Goal: Check status: Check status

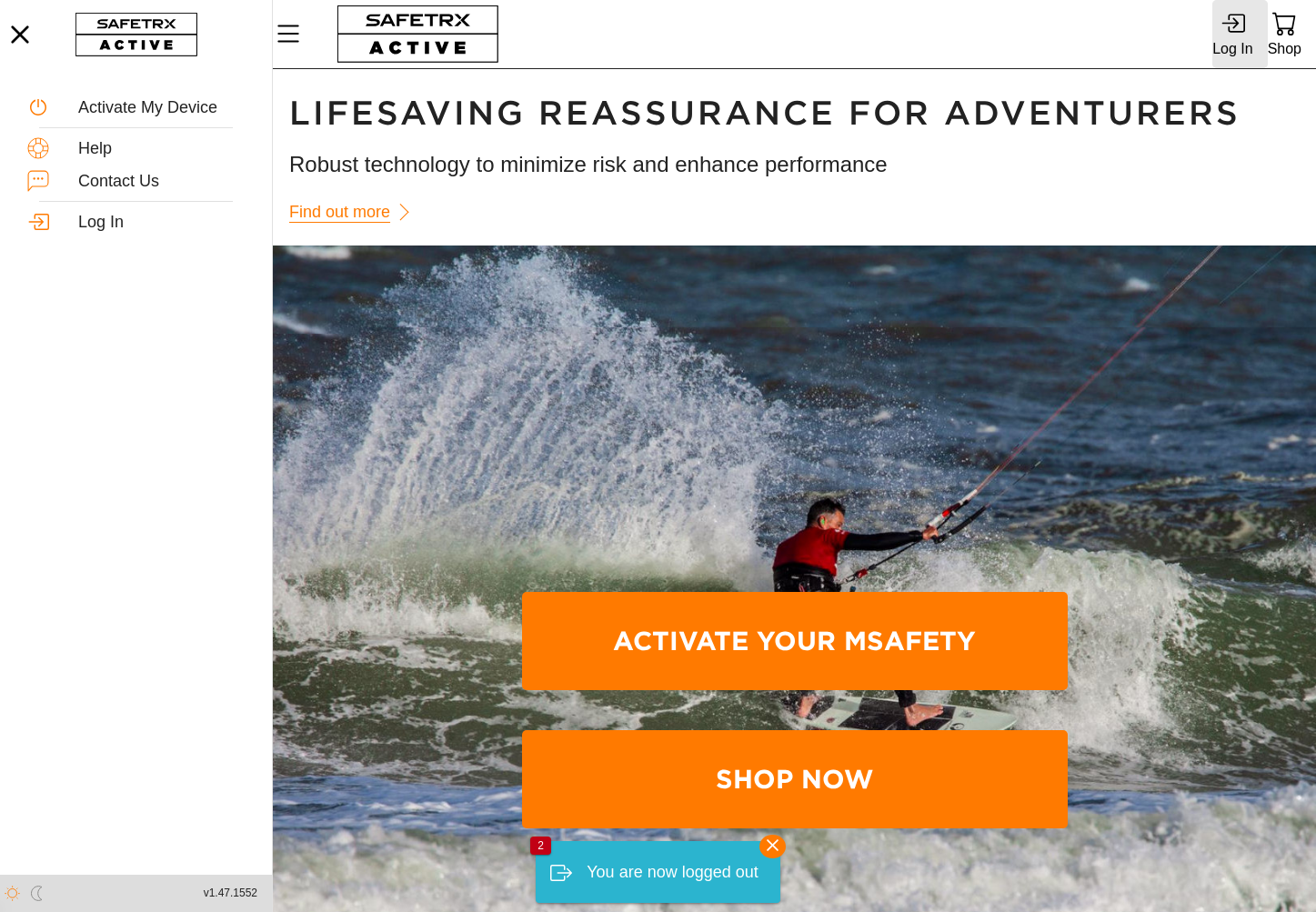
click at [1232, 19] on icon at bounding box center [1232, 22] width 24 height 24
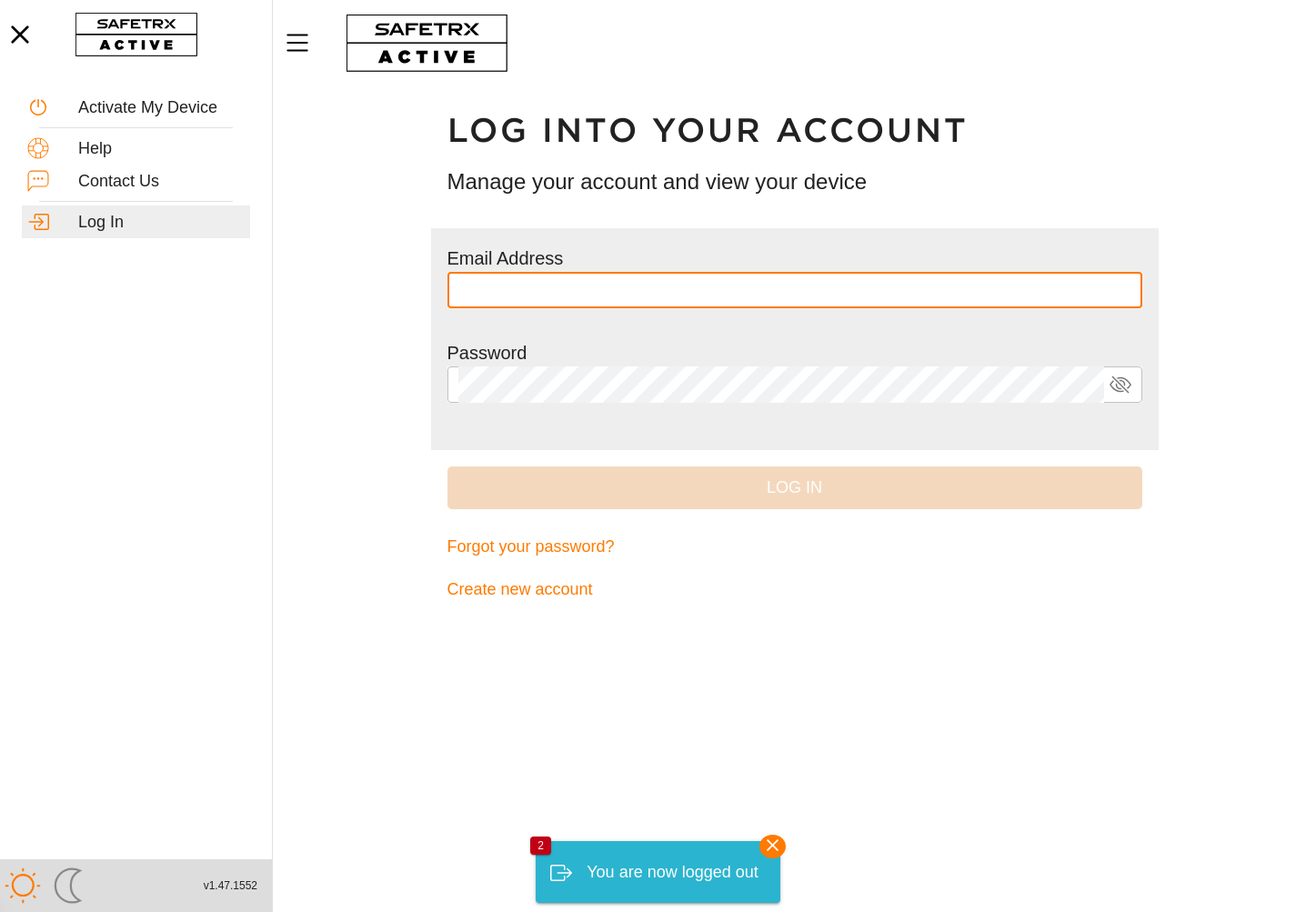
type input "**********"
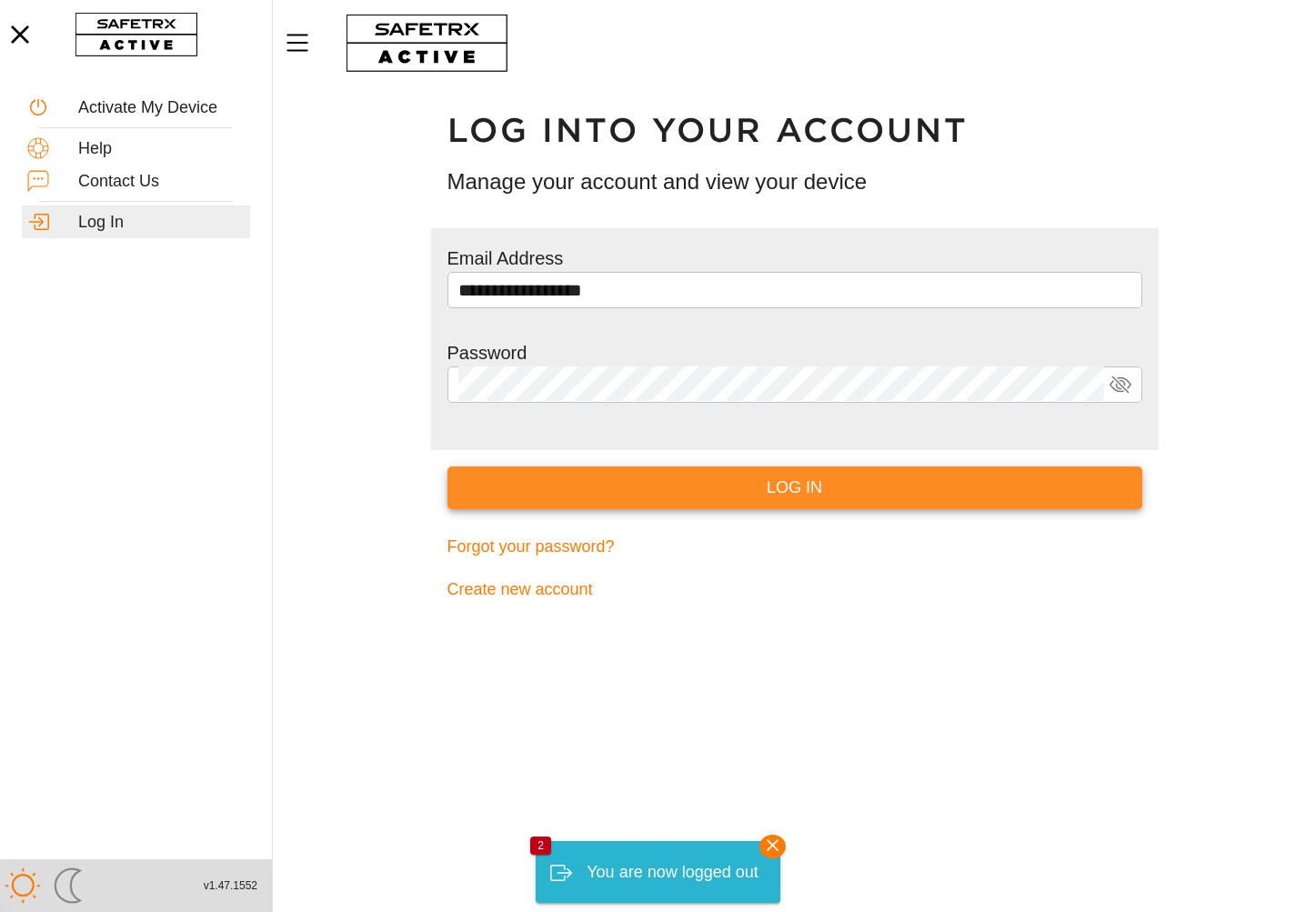
click at [871, 504] on button "Log In" at bounding box center [794, 487] width 694 height 42
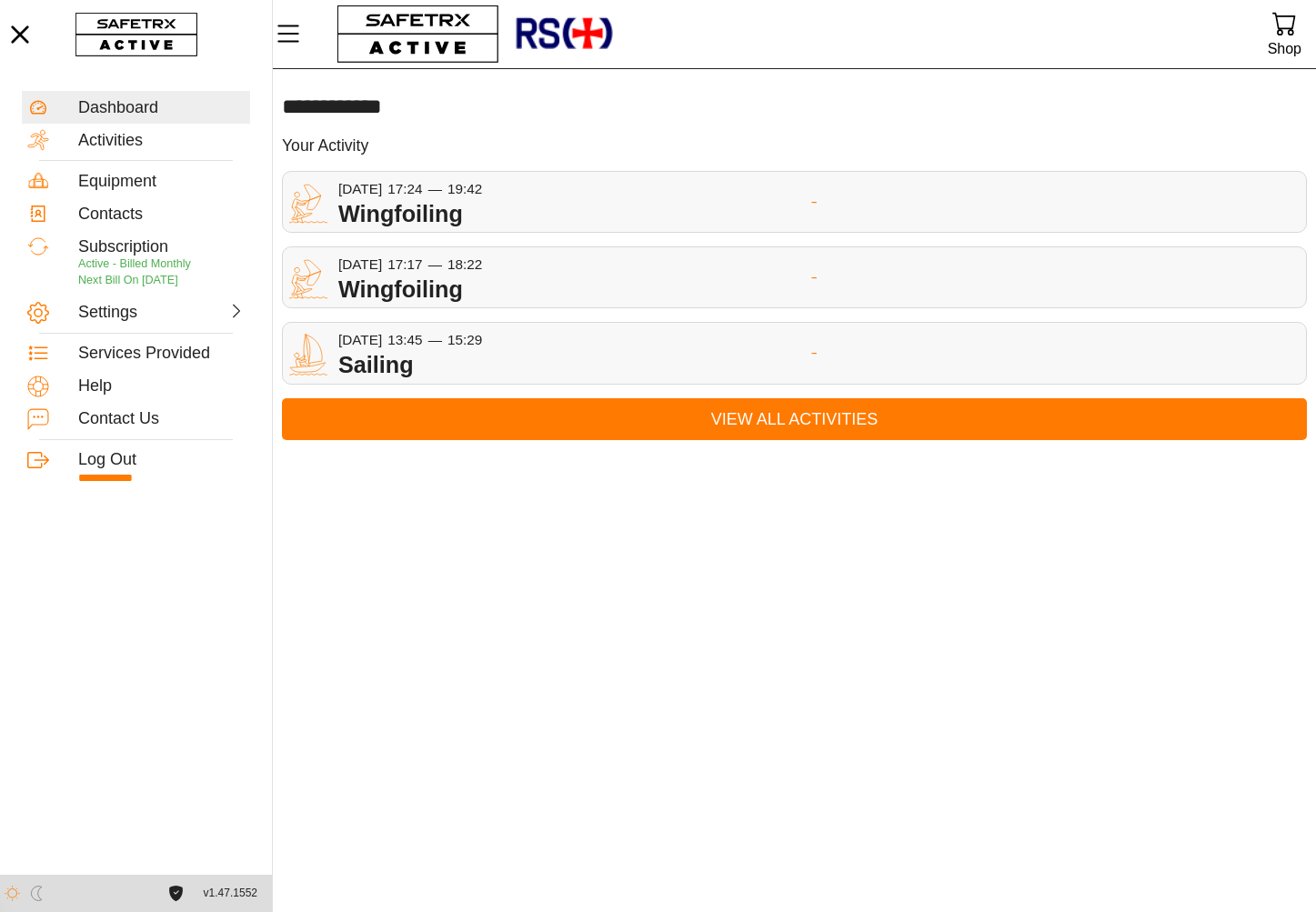
click at [524, 196] on div at bounding box center [794, 202] width 1022 height 49
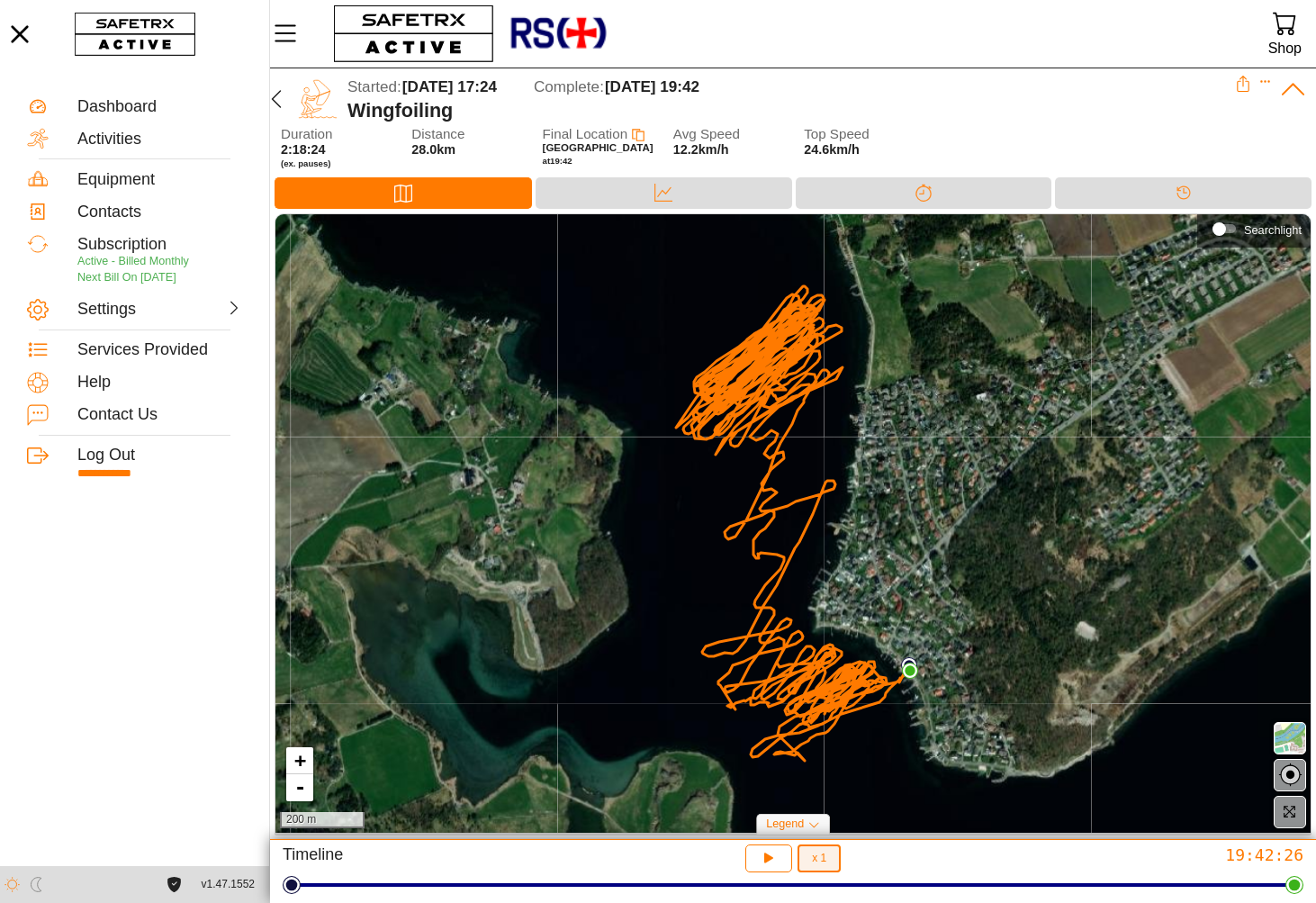
click at [825, 859] on span "x 1" at bounding box center [818, 857] width 14 height 11
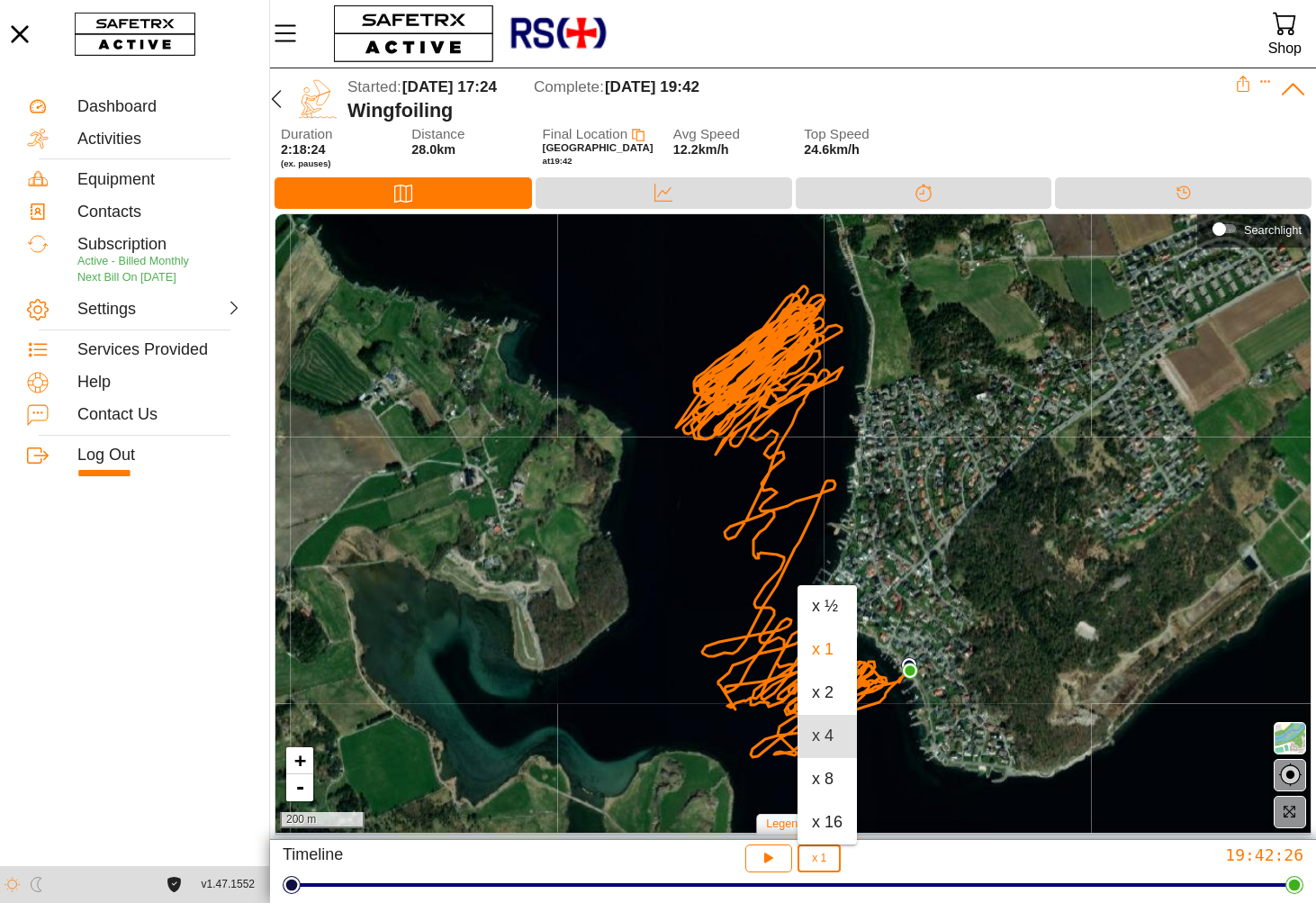
drag, startPoint x: 834, startPoint y: 731, endPoint x: 814, endPoint y: 765, distance: 39.4
click at [831, 731] on div "x 4" at bounding box center [827, 736] width 31 height 20
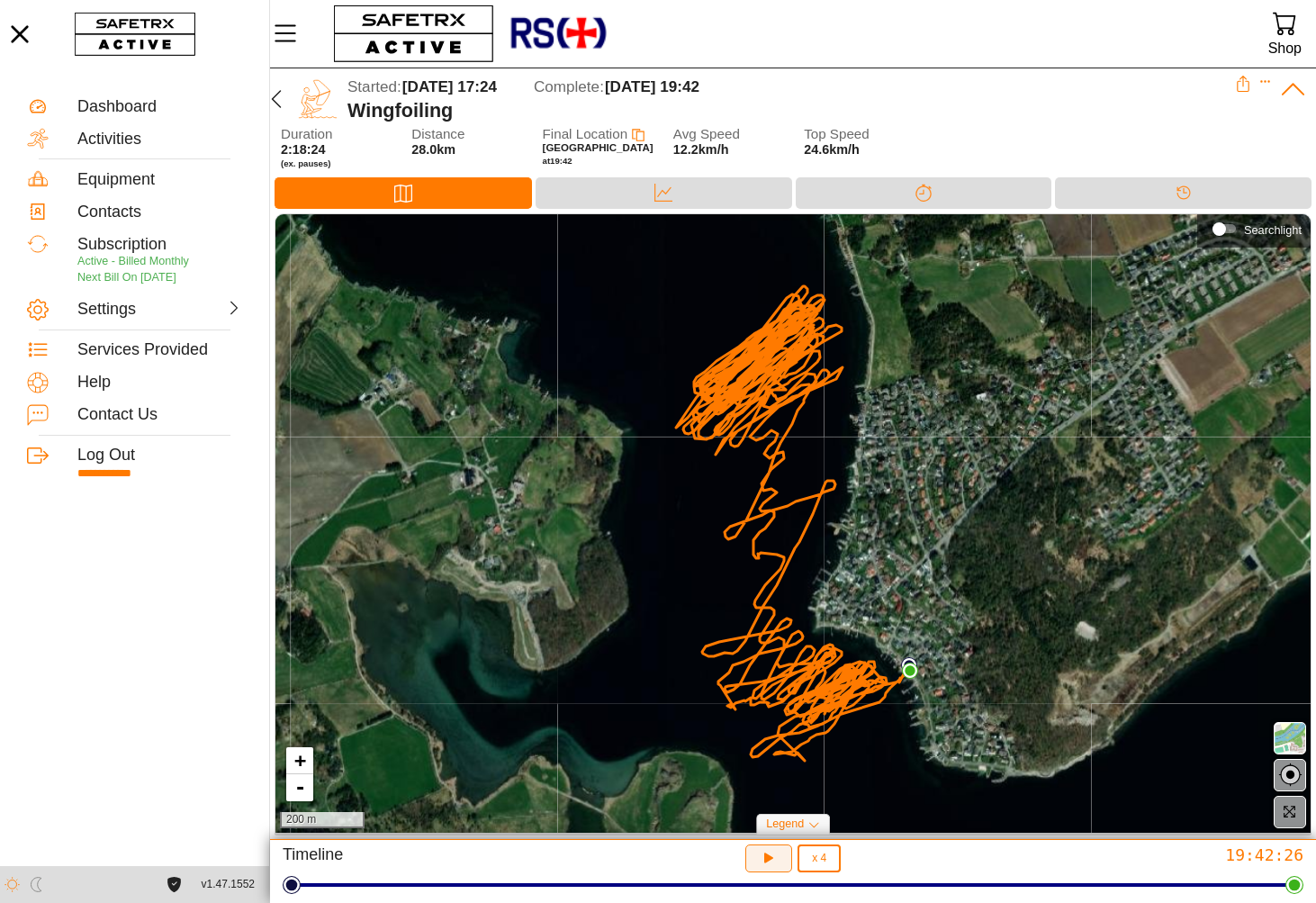
click at [768, 853] on icon "button" at bounding box center [769, 858] width 19 height 19
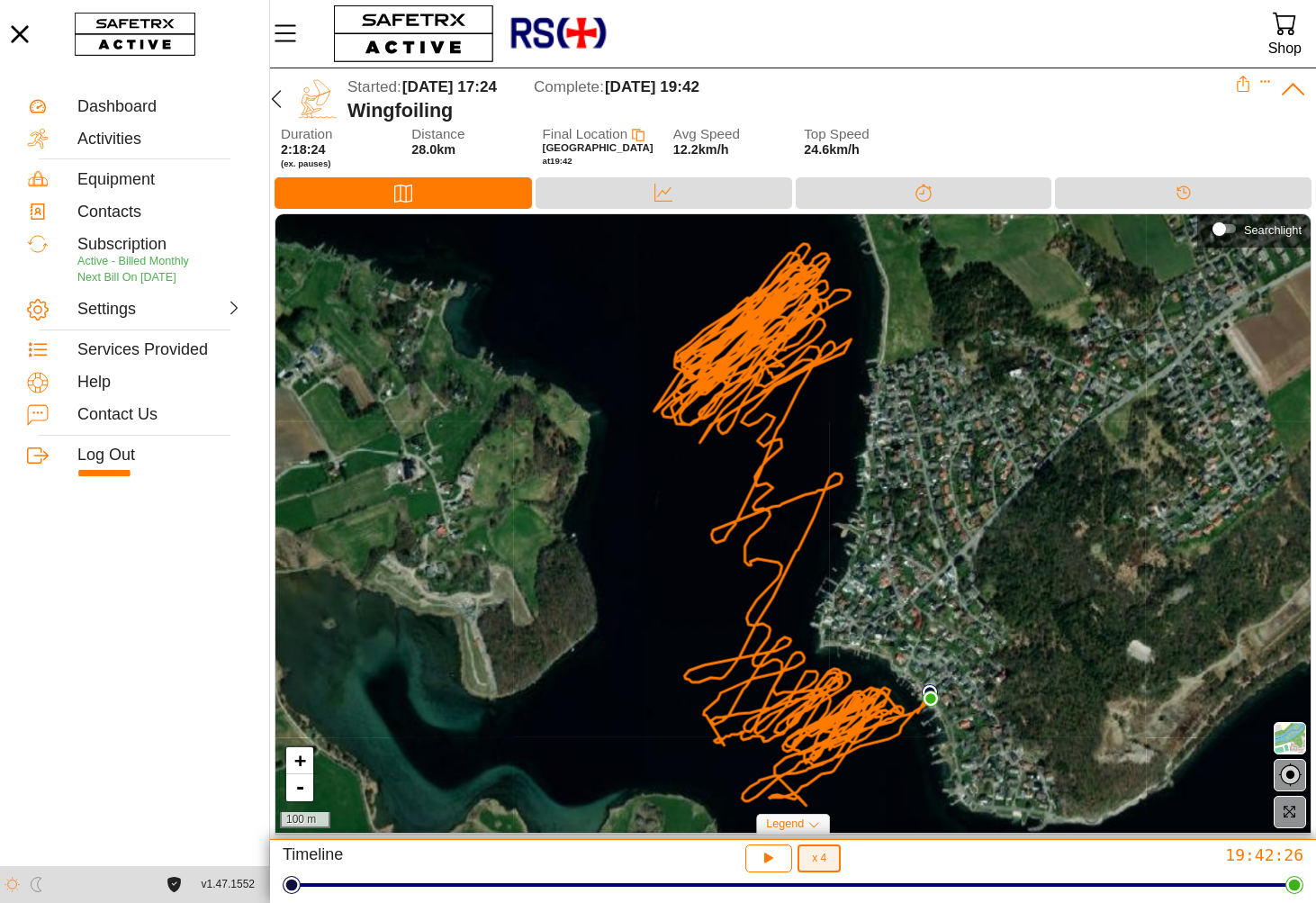
click at [816, 855] on span "x 4" at bounding box center [818, 857] width 14 height 11
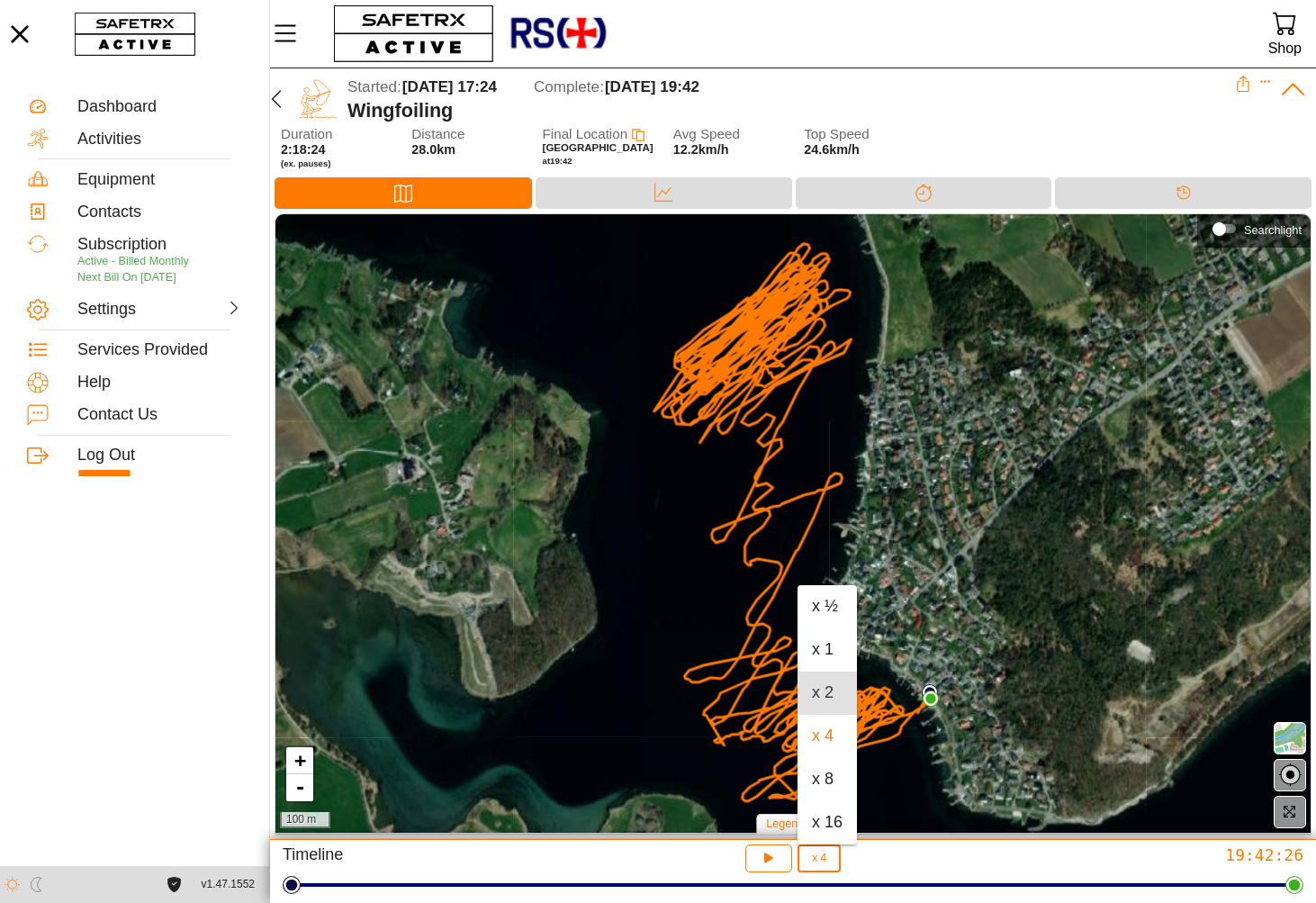
drag, startPoint x: 822, startPoint y: 700, endPoint x: 805, endPoint y: 724, distance: 29.4
click at [820, 702] on div "x 2" at bounding box center [827, 693] width 31 height 20
type input "2"
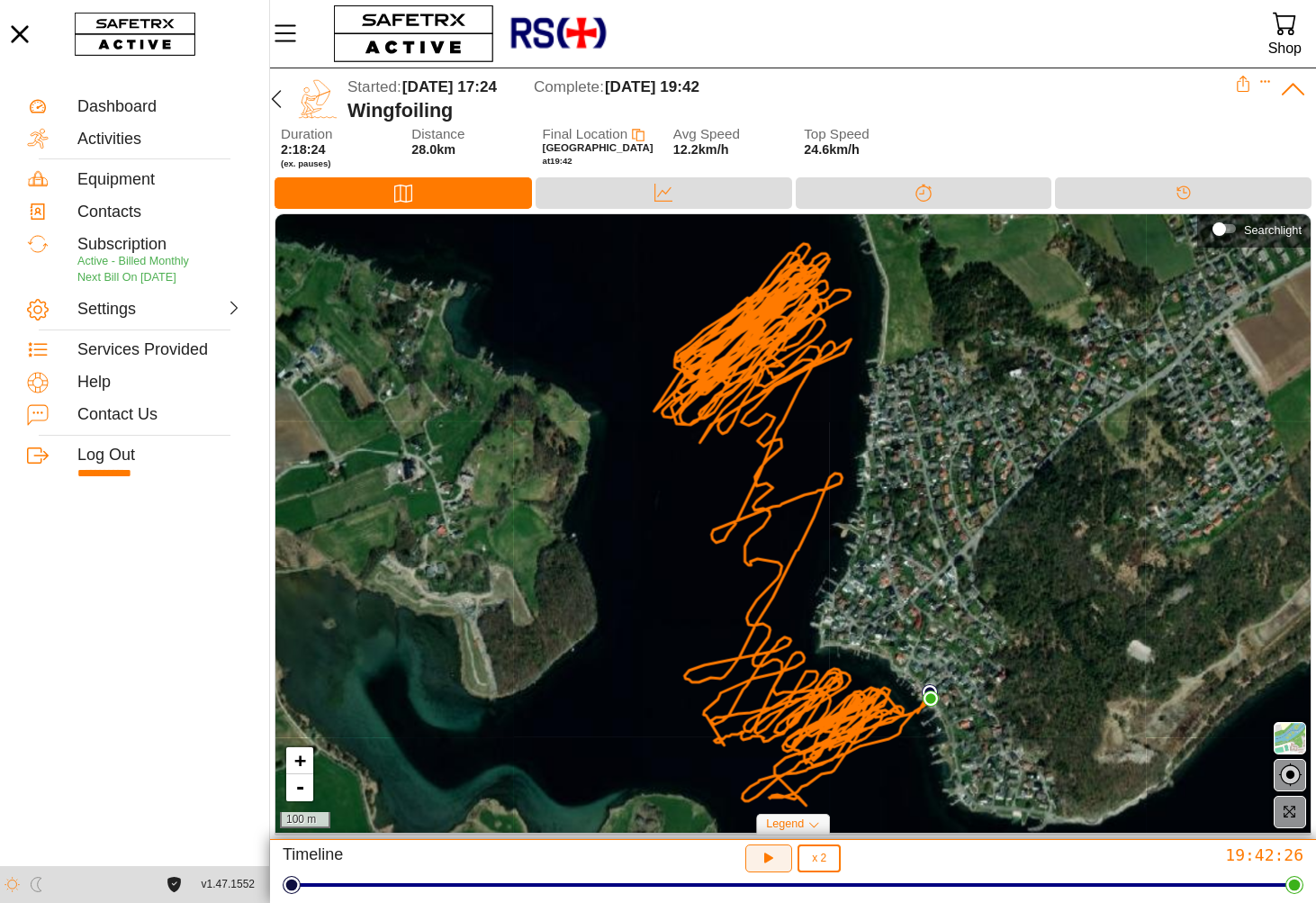
click at [779, 846] on button "button" at bounding box center [769, 857] width 48 height 28
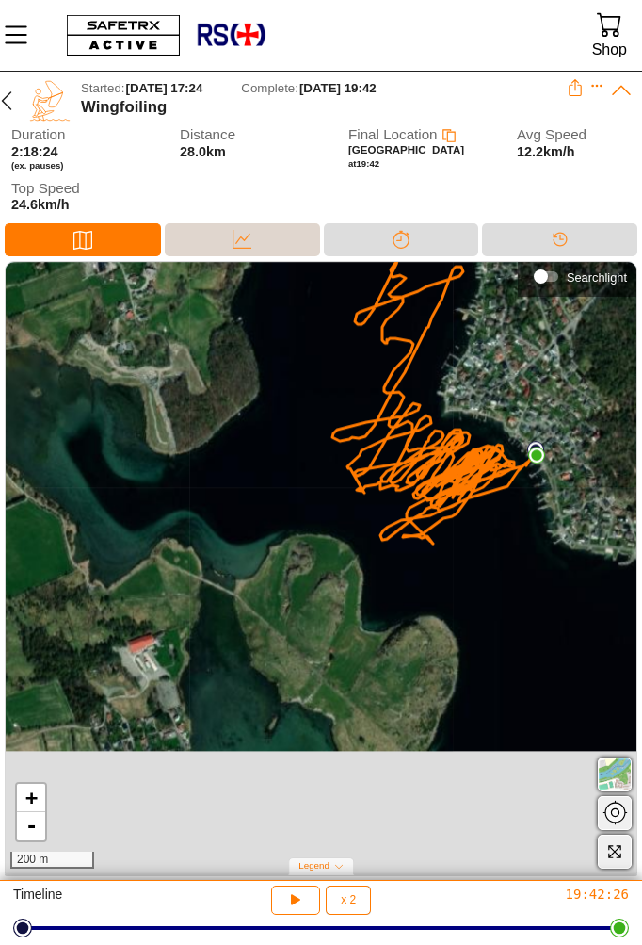
drag, startPoint x: 38, startPoint y: 514, endPoint x: 220, endPoint y: 237, distance: 331.7
click at [220, 237] on div "Started: [DATE] 17:24 Complete: [DATE] 19:42 Wingfoiling Duration 2:18:24 (ex. …" at bounding box center [321, 476] width 642 height 809
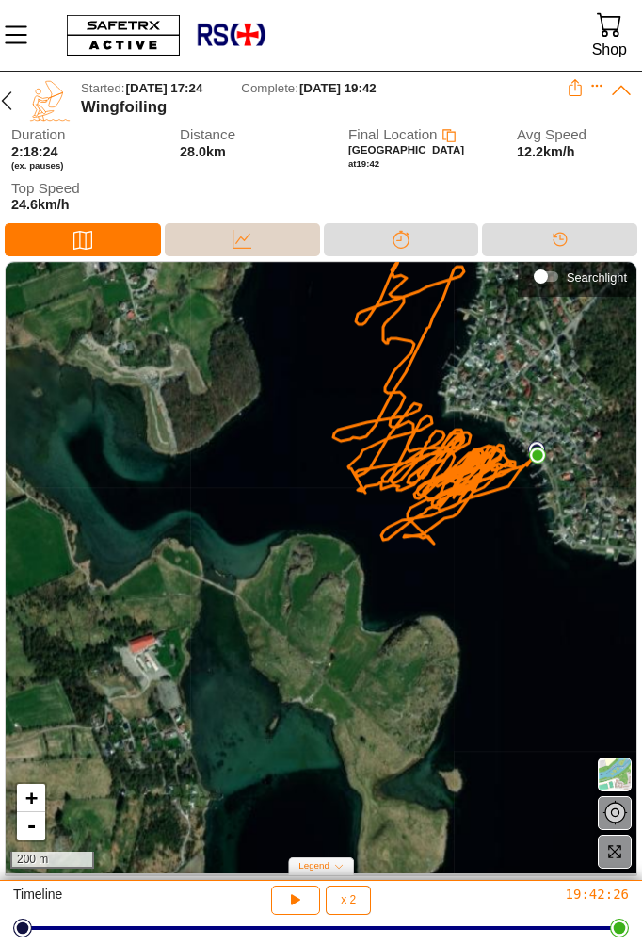
click at [230, 241] on div "Data" at bounding box center [242, 239] width 38 height 28
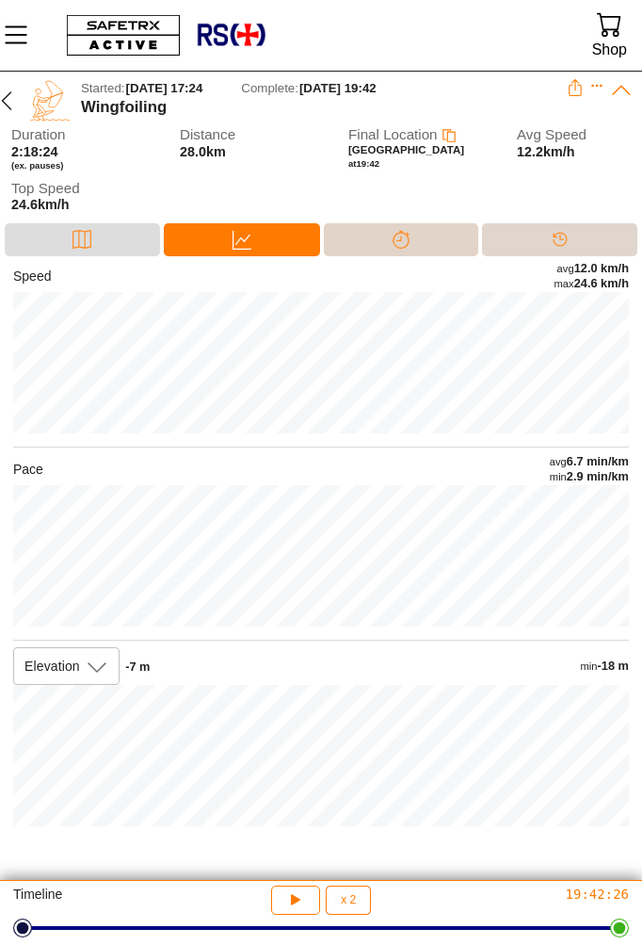
drag, startPoint x: 376, startPoint y: 235, endPoint x: 517, endPoint y: 251, distance: 142.1
click at [378, 235] on div "Splits" at bounding box center [401, 239] width 155 height 33
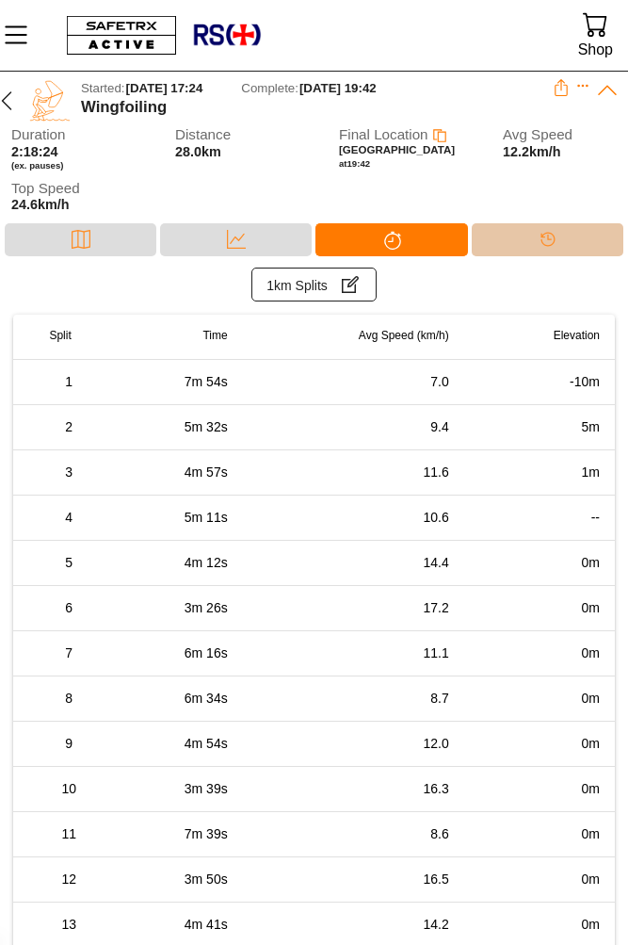
click at [537, 241] on div "Timeline" at bounding box center [548, 239] width 38 height 28
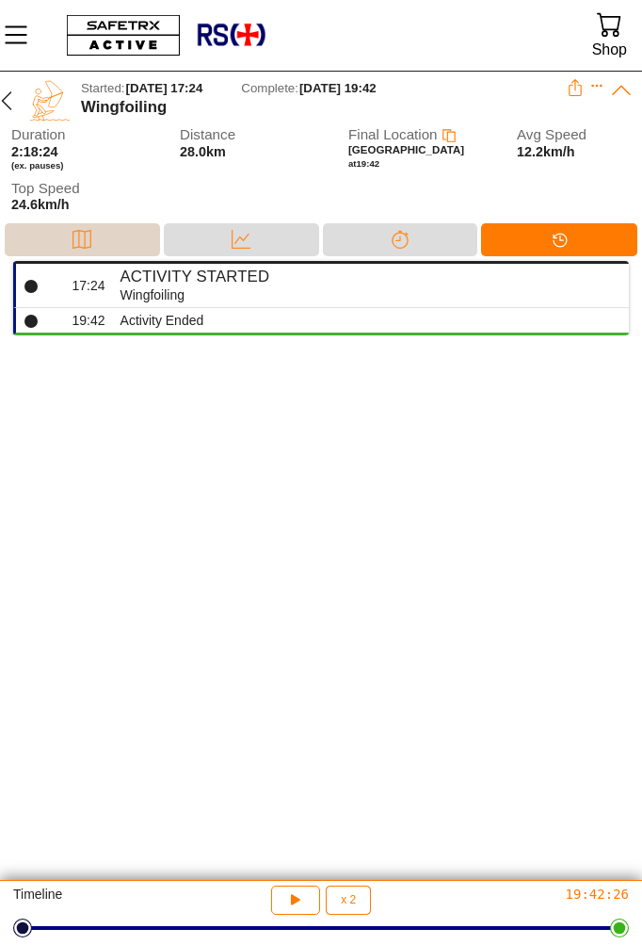
click at [82, 239] on icon at bounding box center [82, 239] width 19 height 19
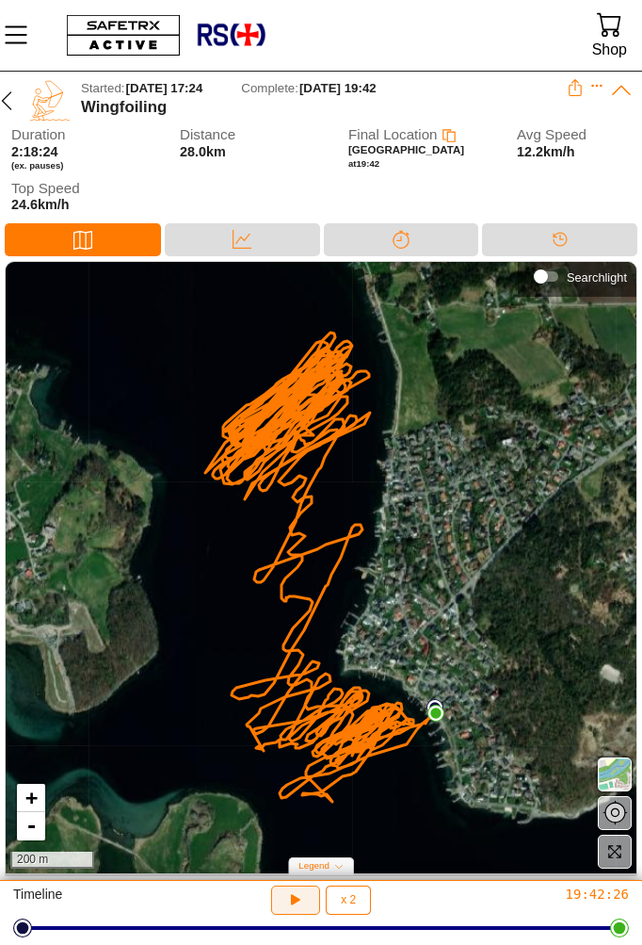
click at [291, 901] on icon "button" at bounding box center [293, 897] width 14 height 15
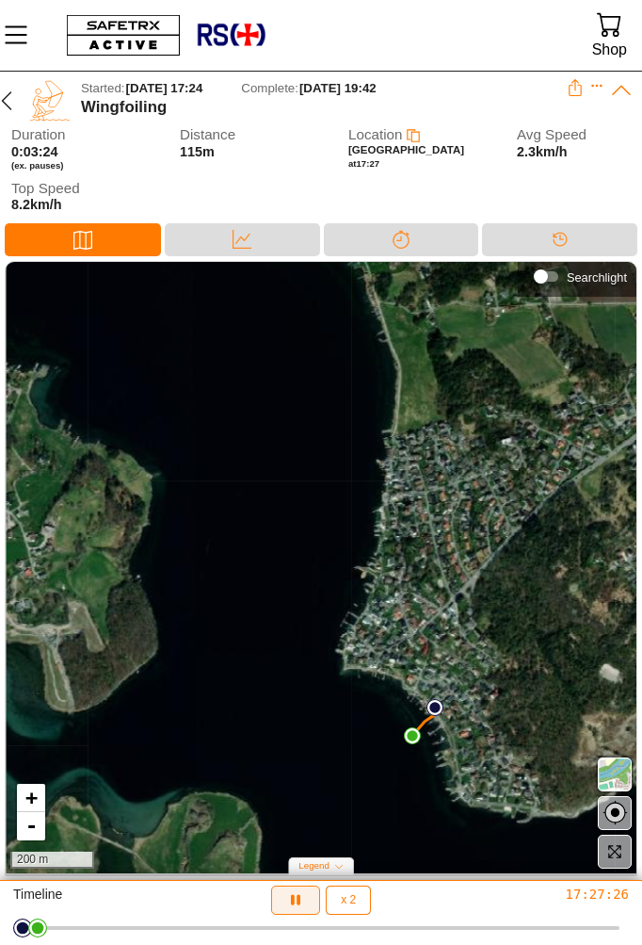
click at [293, 900] on icon "button" at bounding box center [295, 900] width 9 height 11
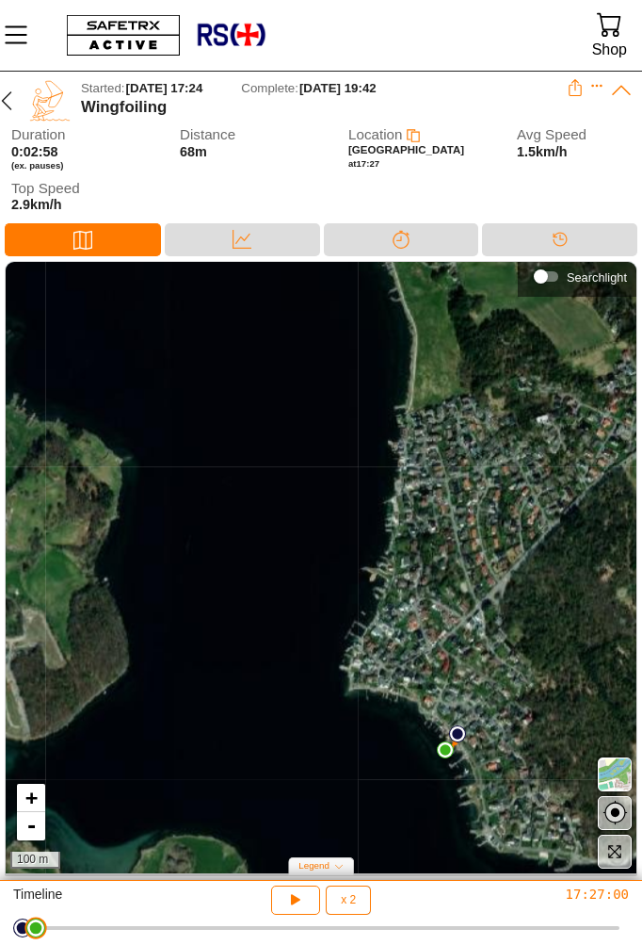
drag, startPoint x: 38, startPoint y: 930, endPoint x: 26, endPoint y: 930, distance: 11.3
click at [26, 930] on html "**********" at bounding box center [321, 472] width 642 height 945
click at [304, 907] on icon "button" at bounding box center [296, 900] width 20 height 20
click at [303, 907] on icon "button" at bounding box center [296, 900] width 20 height 20
click at [299, 904] on icon "button" at bounding box center [296, 900] width 20 height 20
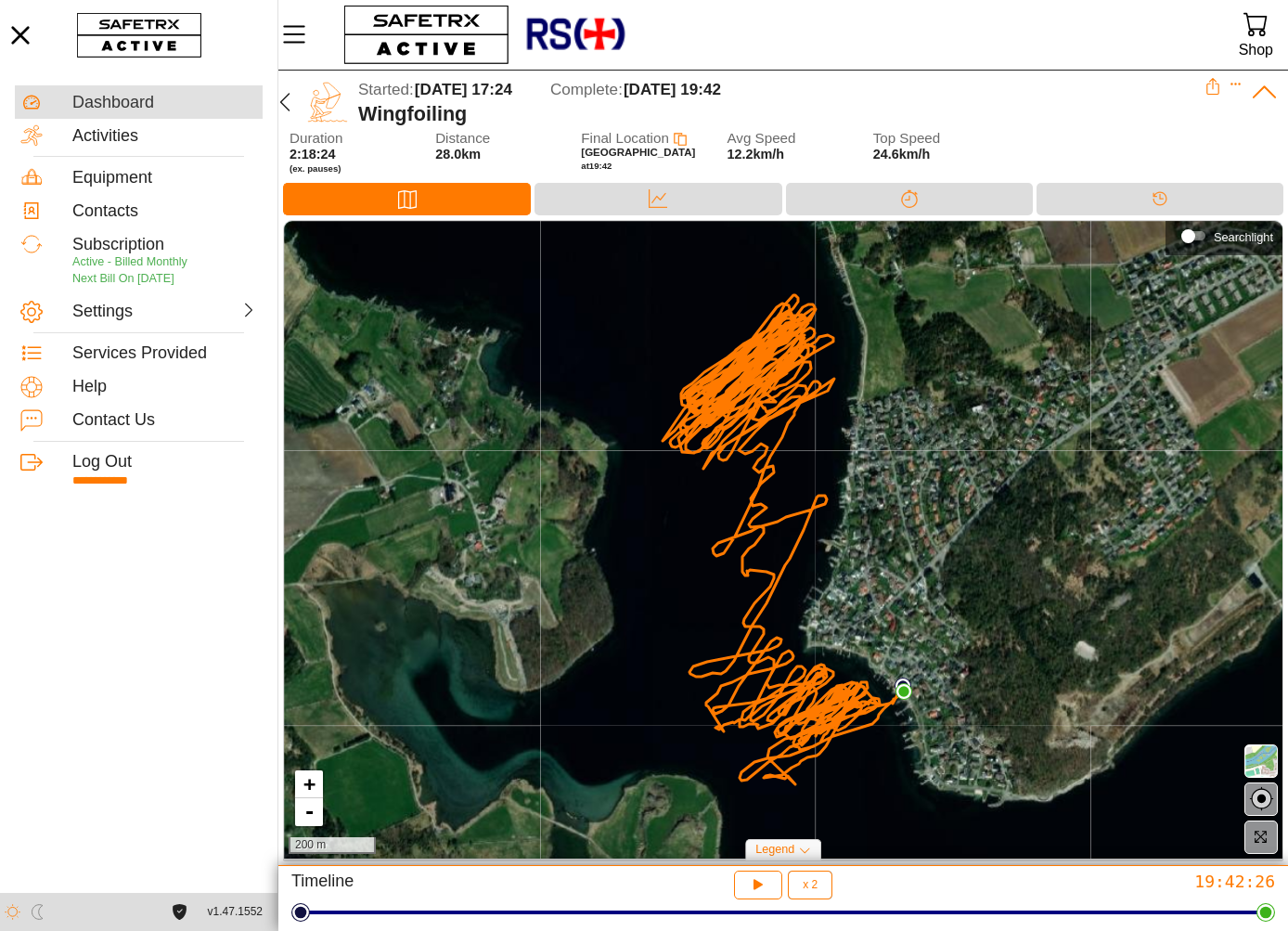
drag, startPoint x: 129, startPoint y: 108, endPoint x: 141, endPoint y: 106, distance: 12.2
click at [130, 108] on div "Dashboard" at bounding box center [164, 102] width 184 height 21
